Goal: Consume media (video, audio)

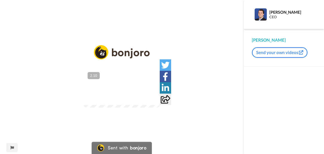
click at [138, 97] on video at bounding box center [122, 88] width 76 height 38
click at [118, 88] on icon at bounding box center [121, 88] width 13 height 13
click at [136, 86] on video at bounding box center [122, 88] width 76 height 38
click at [131, 87] on video at bounding box center [122, 88] width 76 height 38
click at [125, 88] on icon at bounding box center [121, 88] width 13 height 13
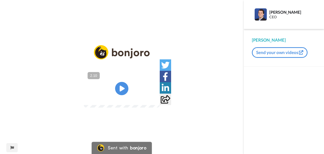
click at [118, 89] on icon at bounding box center [121, 88] width 13 height 13
click at [123, 91] on icon at bounding box center [121, 88] width 13 height 13
click at [122, 87] on icon "Play/Pause" at bounding box center [121, 89] width 13 height 24
